Goal: Complete application form

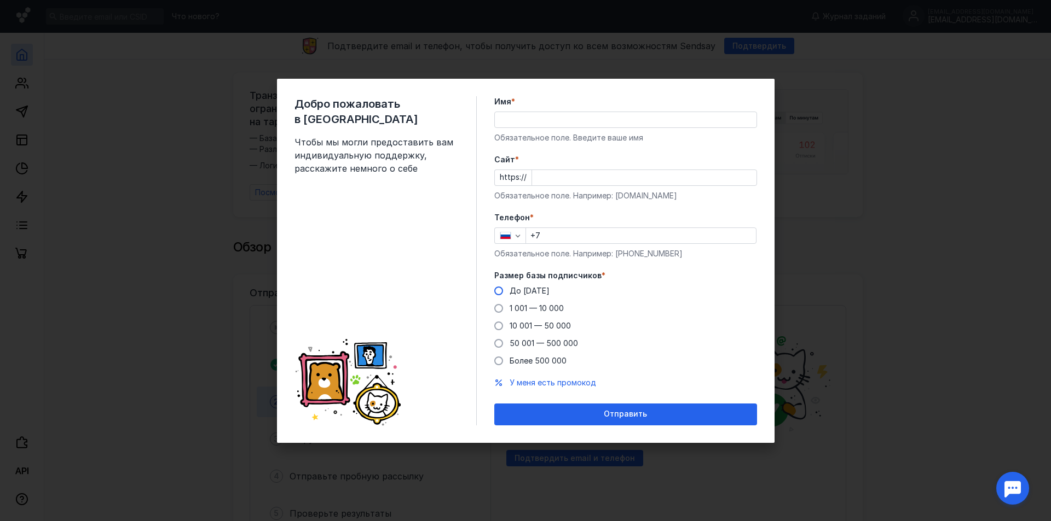
click at [496, 292] on span at bounding box center [498, 291] width 9 height 9
click at [0, 0] on input "До [DATE]" at bounding box center [0, 0] width 0 height 0
click at [579, 235] on input "+7" at bounding box center [641, 235] width 230 height 15
type input "[PHONE_NUMBER]"
click at [519, 117] on input "Имя *" at bounding box center [626, 119] width 262 height 15
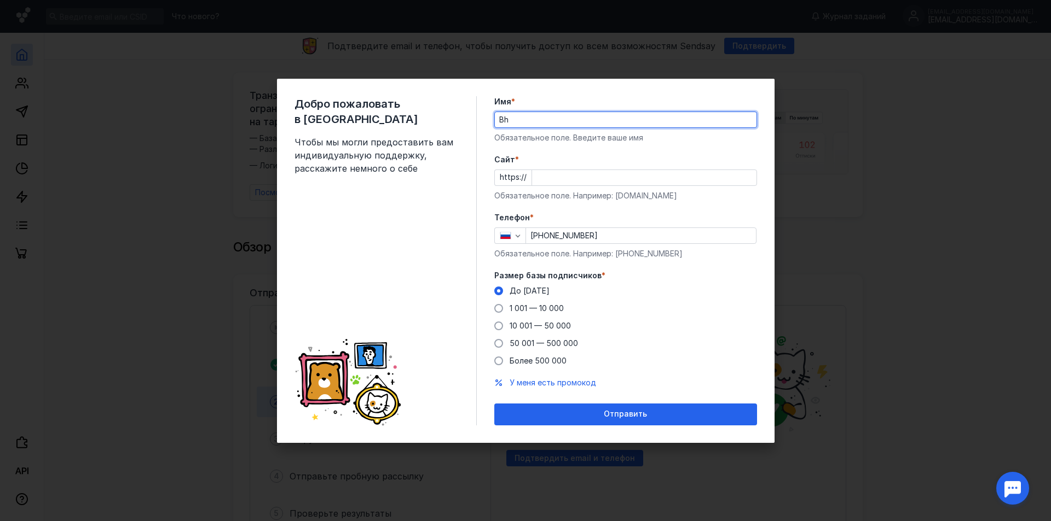
type input "B"
type input "[PERSON_NAME]"
click at [568, 174] on input "Cайт *" at bounding box center [644, 177] width 224 height 15
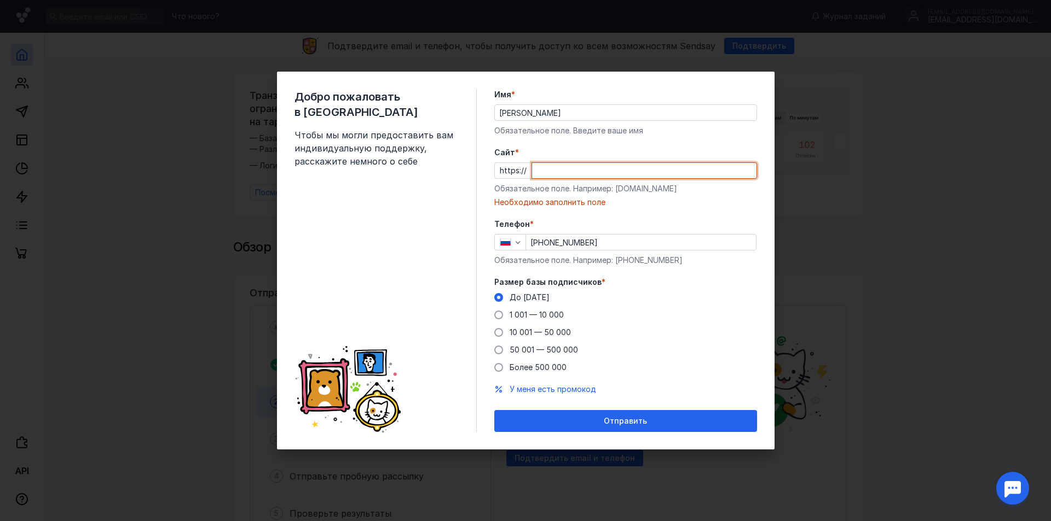
paste input "[DOMAIN_NAME][URL]"
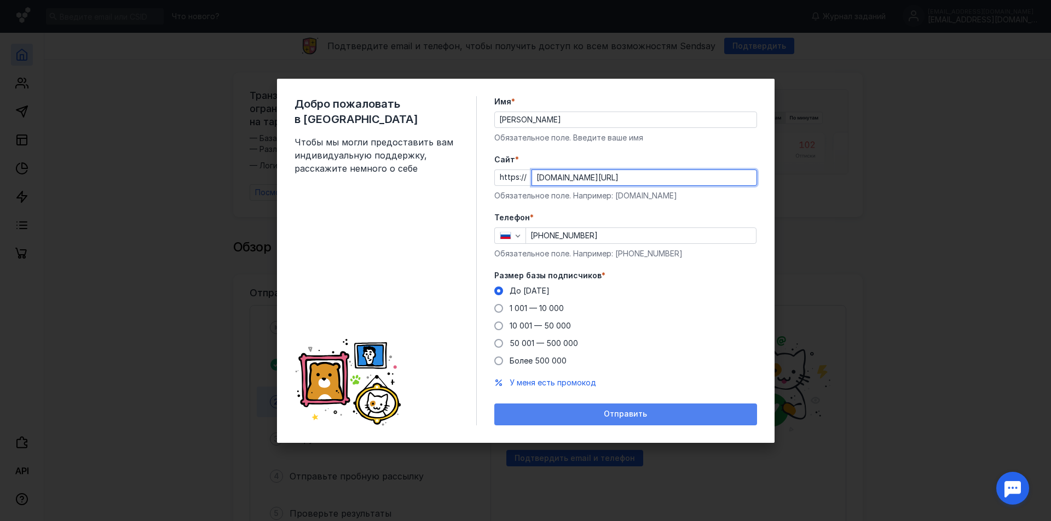
type input "[DOMAIN_NAME][URL]"
click at [618, 412] on span "Отправить" at bounding box center [625, 414] width 43 height 9
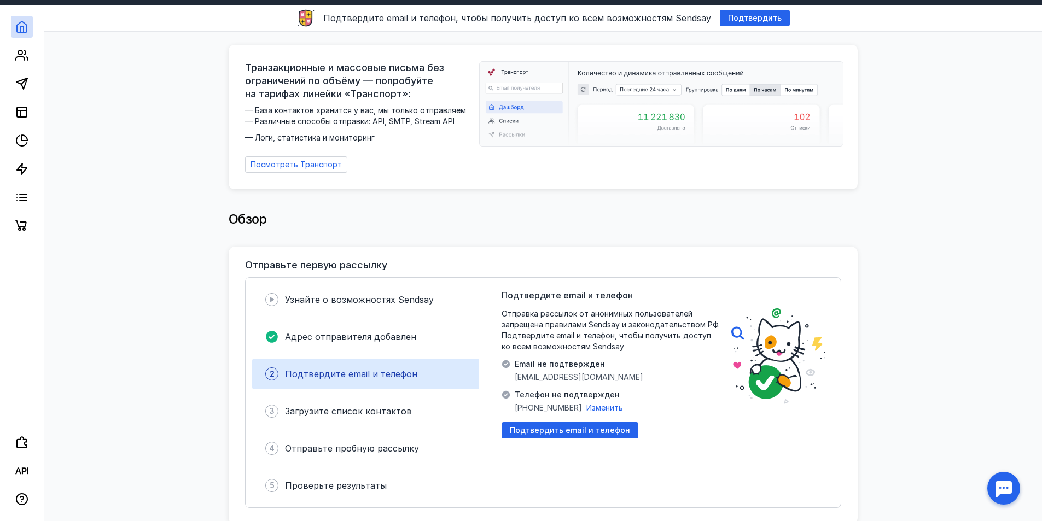
scroll to position [55, 0]
